Goal: Information Seeking & Learning: Compare options

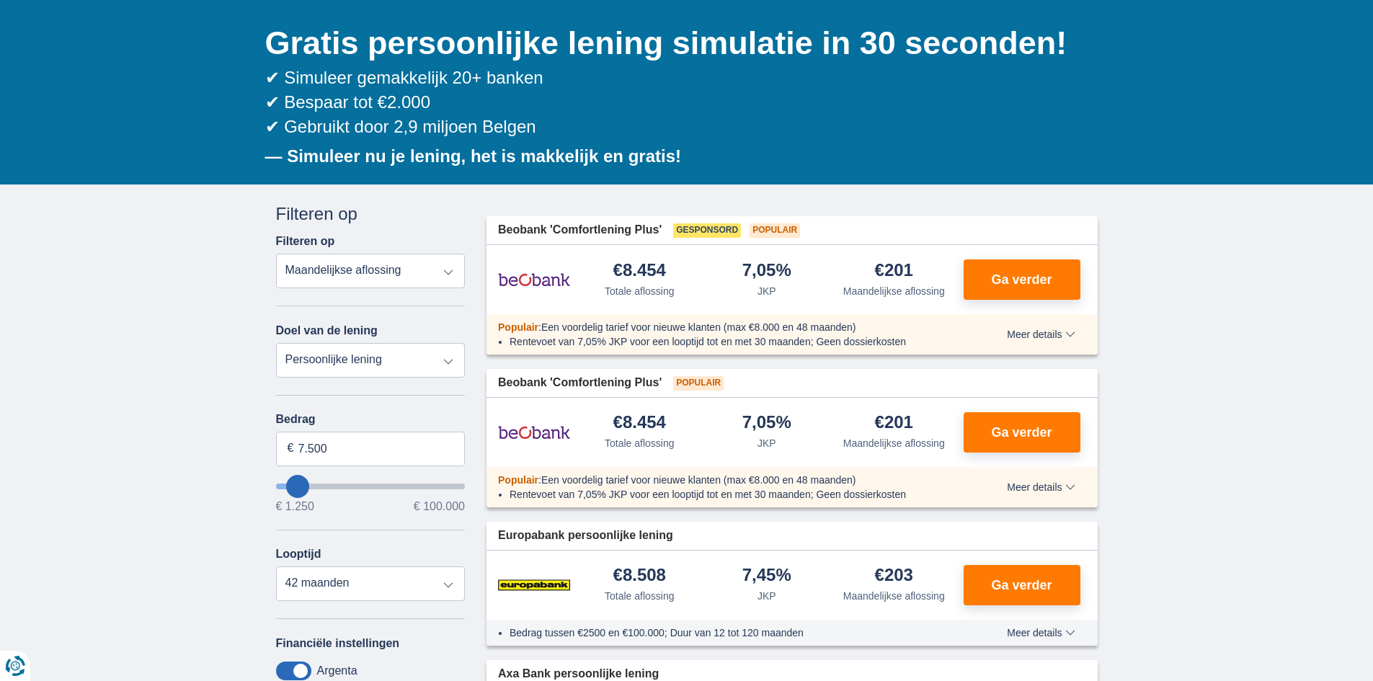
scroll to position [144, 0]
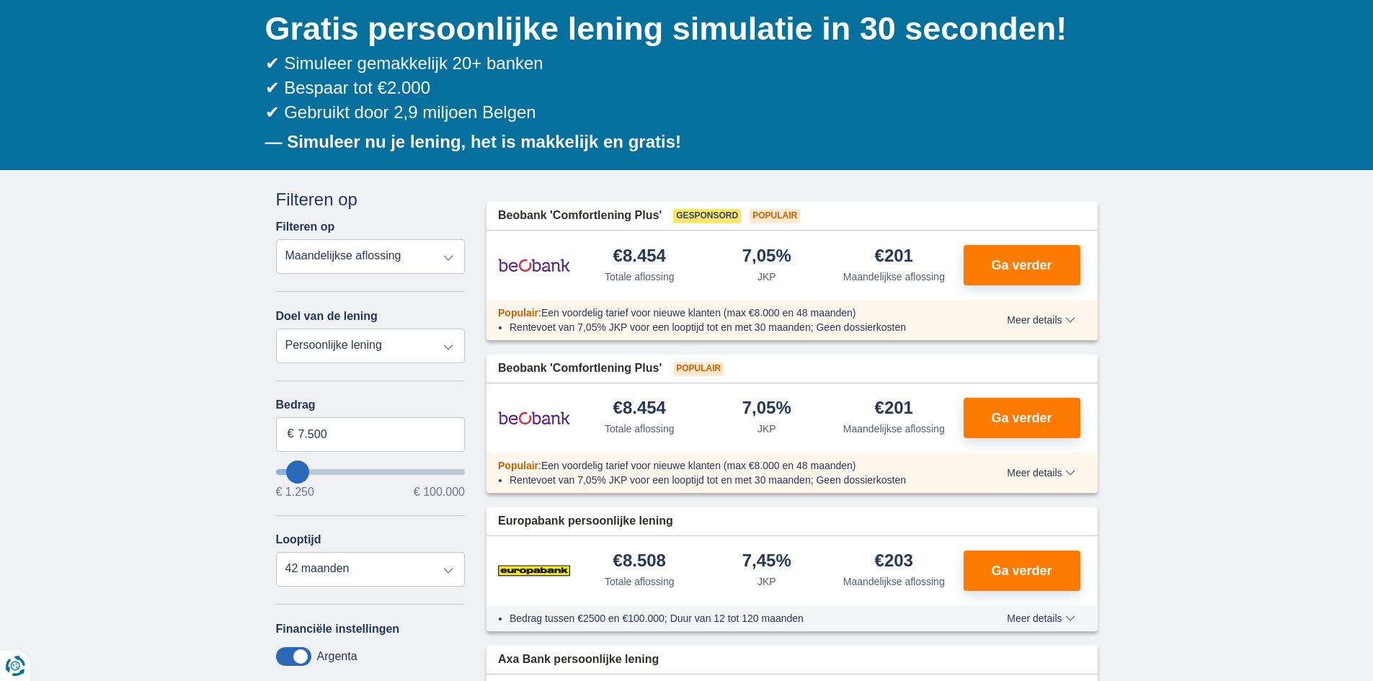
click at [447, 257] on select "Totale aflossing JKP Maandelijkse aflossing" at bounding box center [371, 256] width 190 height 35
click at [348, 348] on select "Persoonlijke lening Auto Moto / fiets Mobilhome / caravan Renovatie Energie Sch…" at bounding box center [371, 346] width 190 height 35
select select "overdrafts"
click at [276, 329] on select "Persoonlijke lening Auto Moto / fiets Mobilhome / caravan Renovatie Energie Sch…" at bounding box center [371, 346] width 190 height 35
type input "2.000"
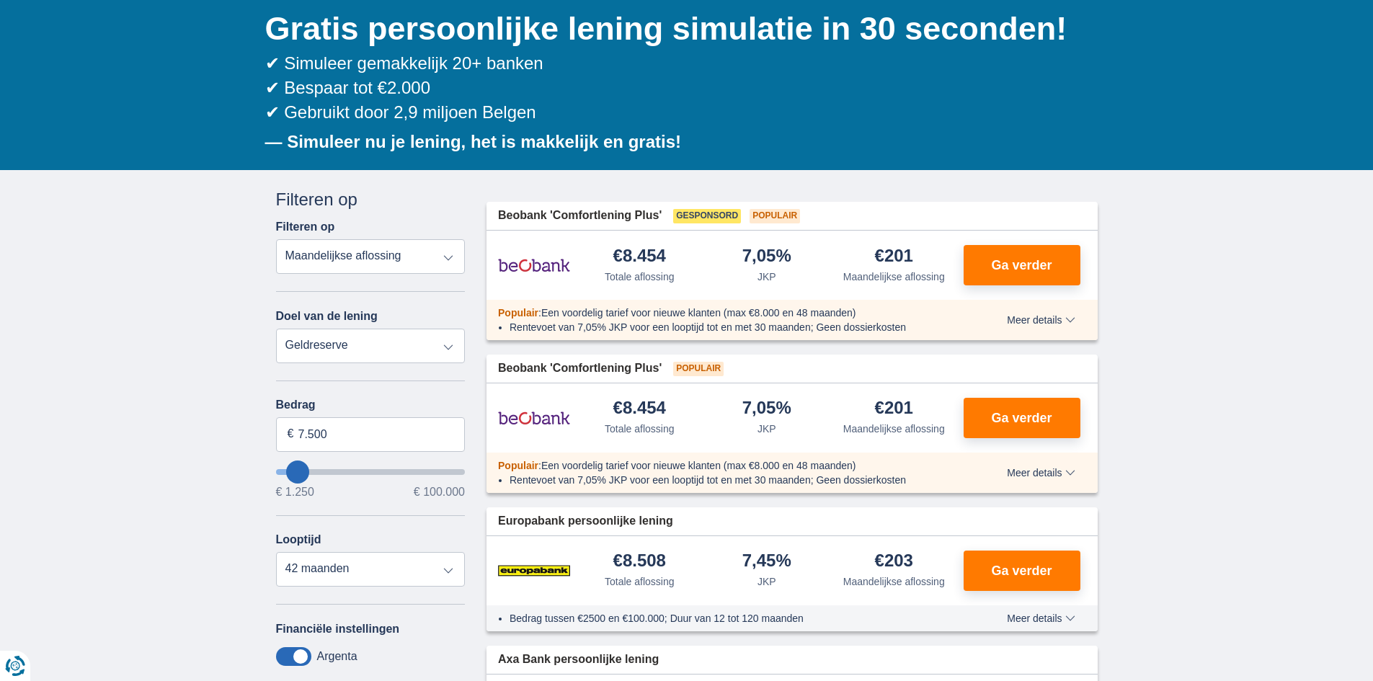
type input "2500"
select select "24"
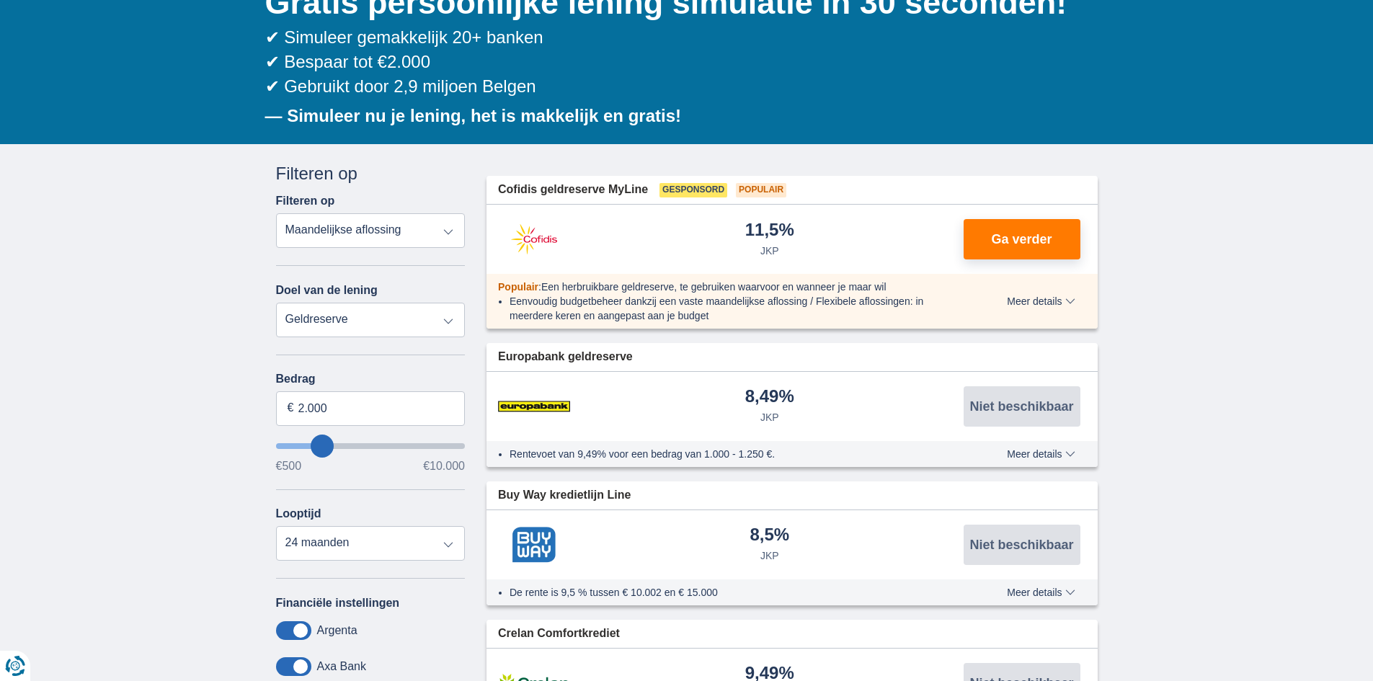
scroll to position [216, 0]
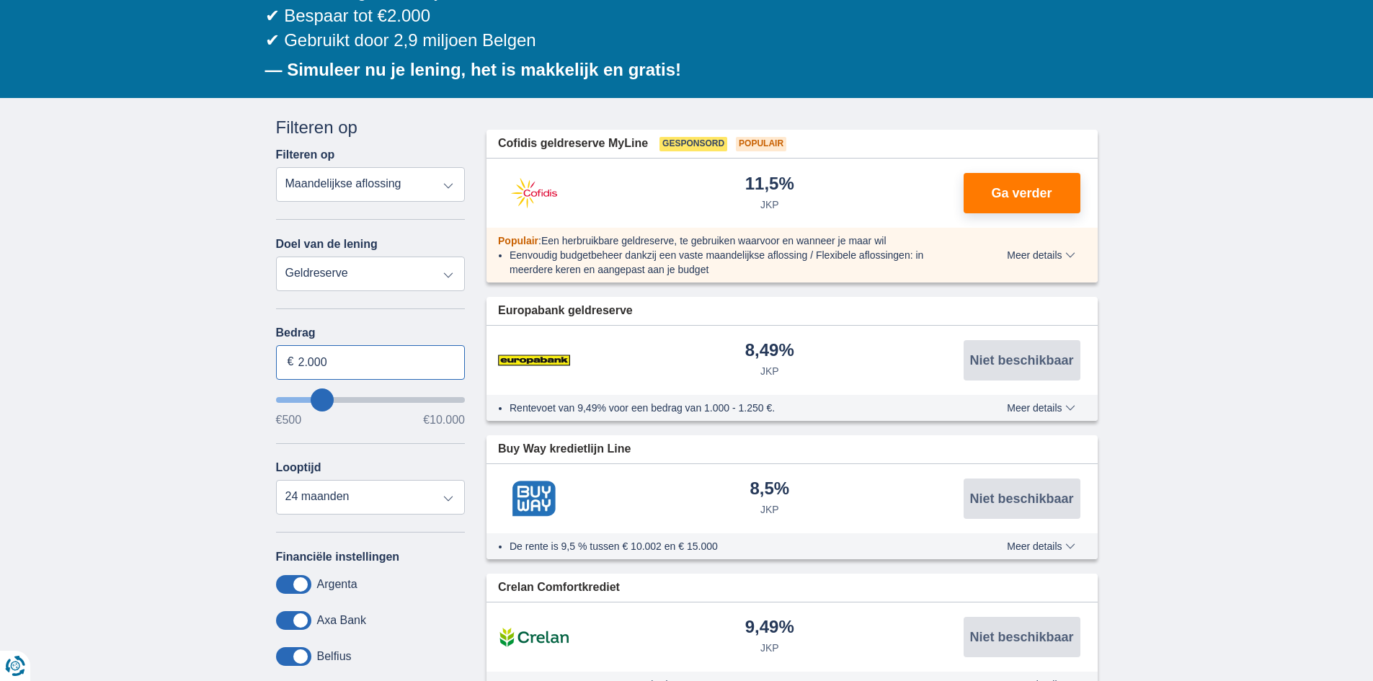
click at [328, 360] on input "2.000" at bounding box center [371, 362] width 190 height 35
type input "2"
type input "4.500"
type input "4500"
select select "18"
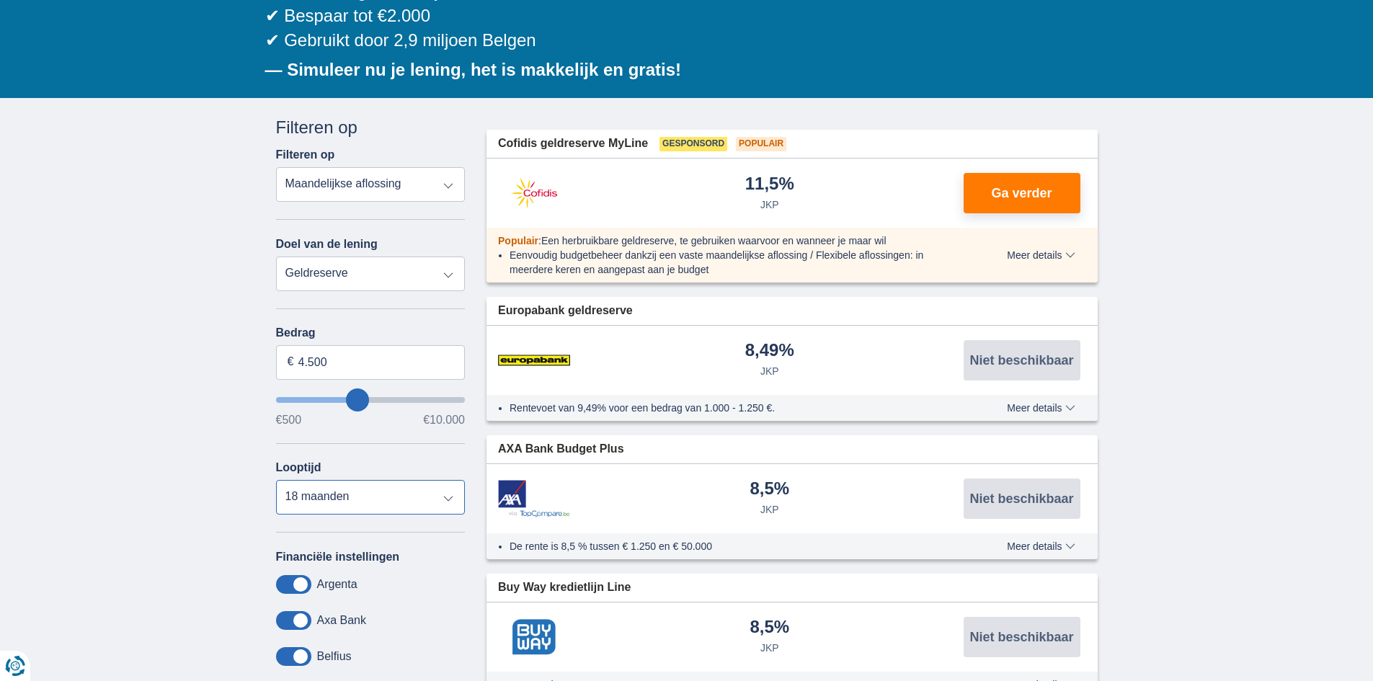
click at [276, 480] on select "12 maanden 18 maanden 24 maanden 30 maanden 36 maanden" at bounding box center [371, 497] width 190 height 35
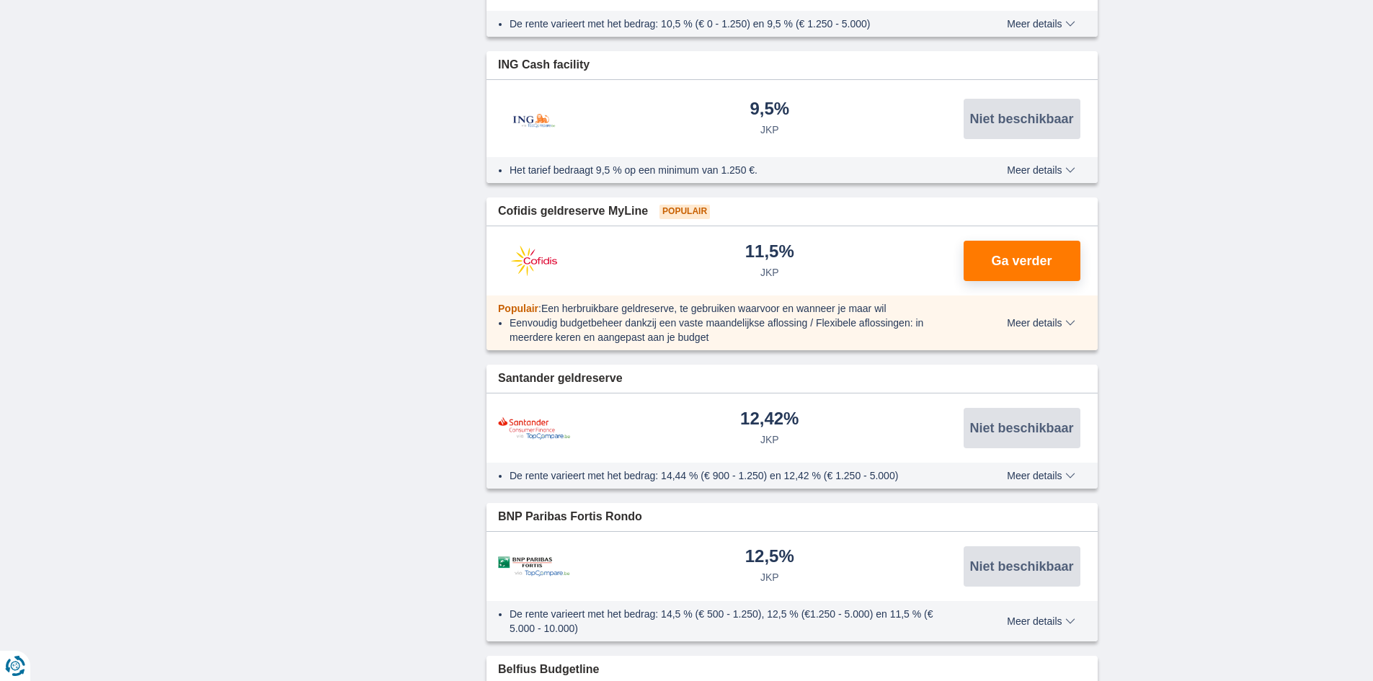
scroll to position [144, 0]
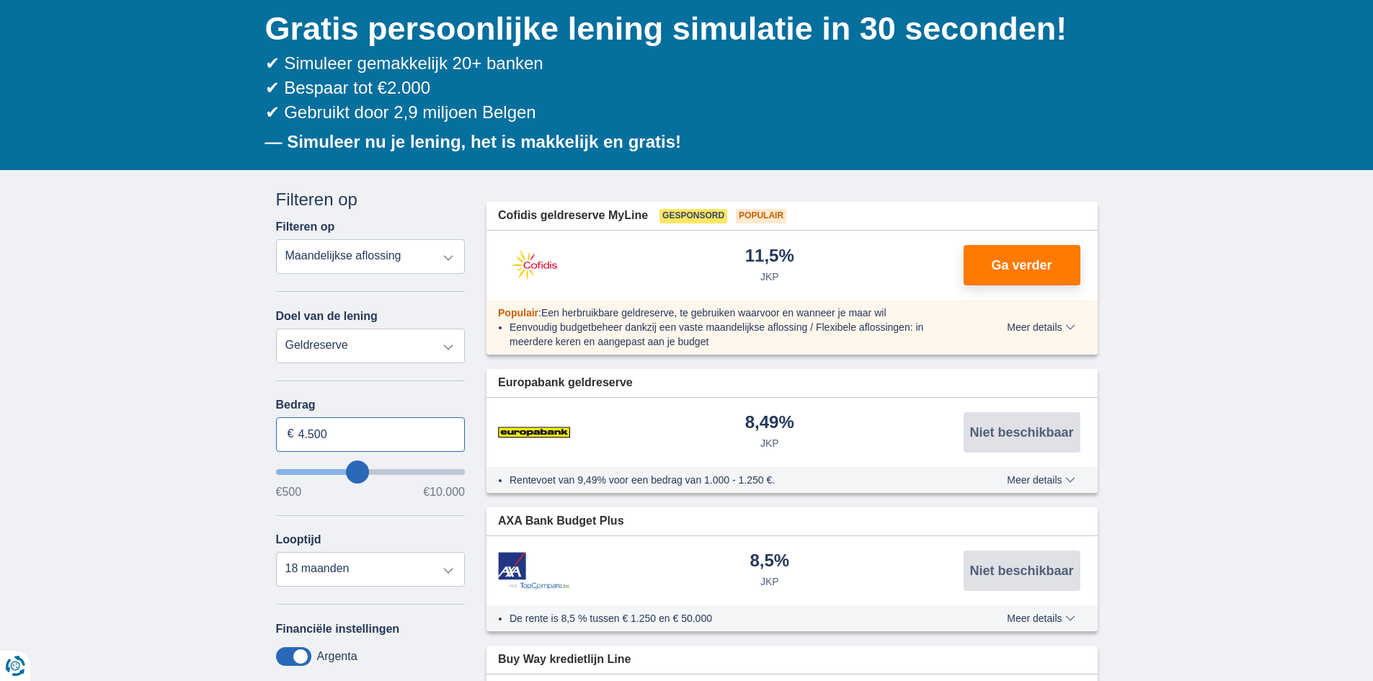
drag, startPoint x: 346, startPoint y: 434, endPoint x: 297, endPoint y: 435, distance: 49.0
click at [297, 435] on input "4.500" at bounding box center [371, 434] width 190 height 35
type input "10.000"
type input "9500"
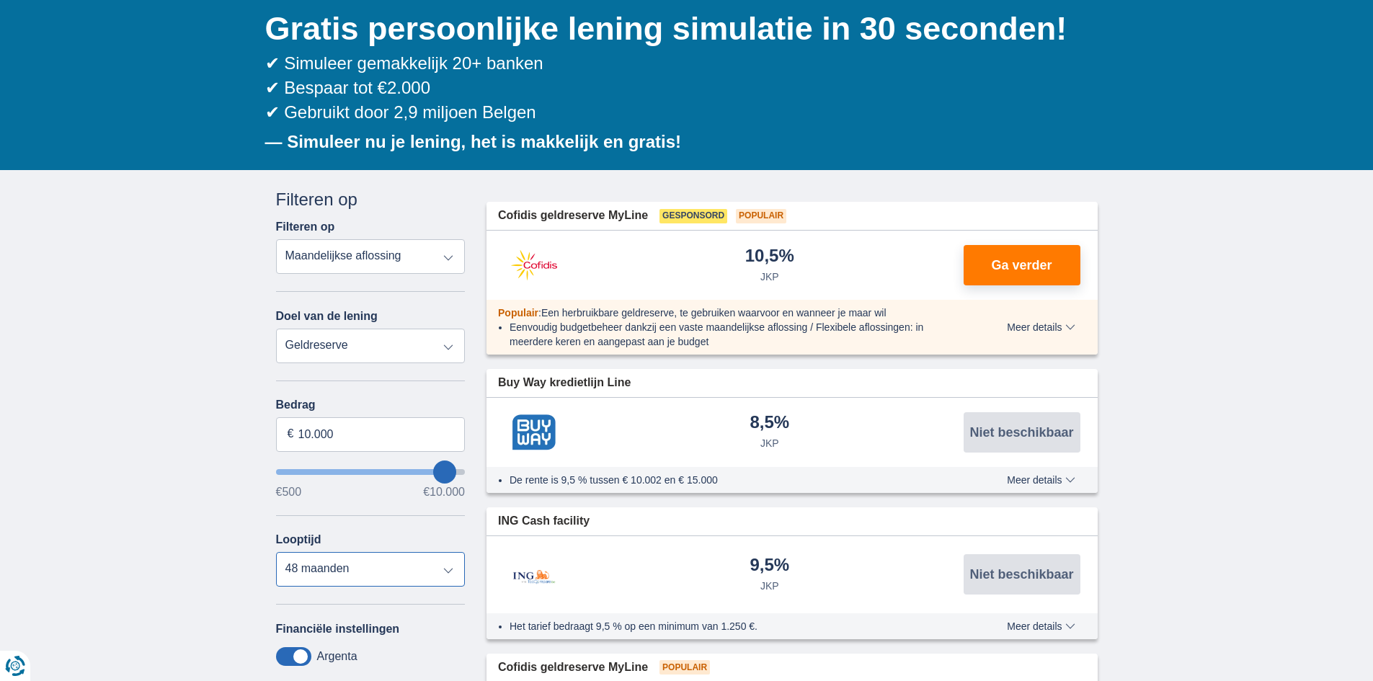
select select "36"
click at [276, 552] on select "12 maanden 18 maanden 24 maanden 30 maanden 36 maanden 42 maanden 48 maanden" at bounding box center [371, 569] width 190 height 35
